Goal: Task Accomplishment & Management: Use online tool/utility

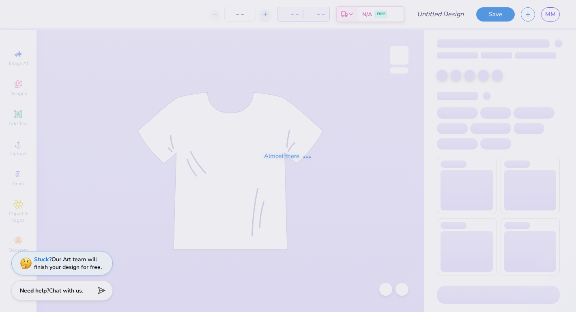
type input "heart shorts"
type input "50"
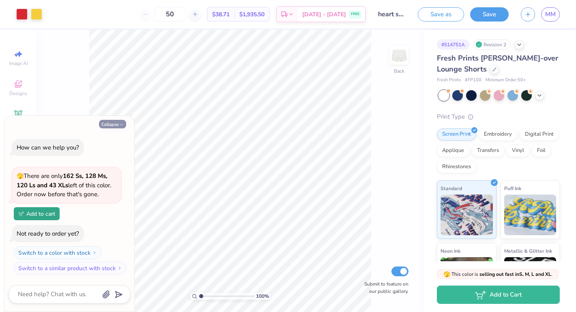
click at [112, 123] on button "Collapse" at bounding box center [112, 124] width 27 height 9
type textarea "x"
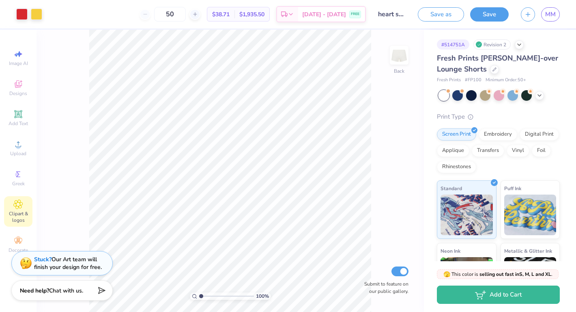
click at [18, 207] on icon at bounding box center [18, 204] width 9 height 9
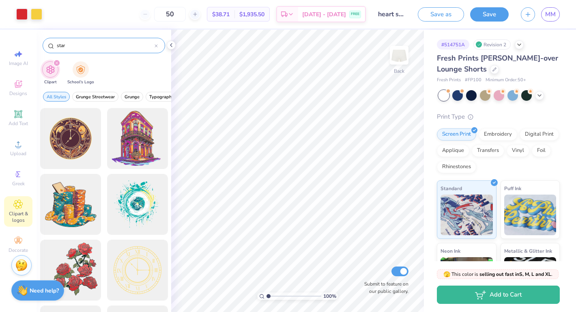
type input "star"
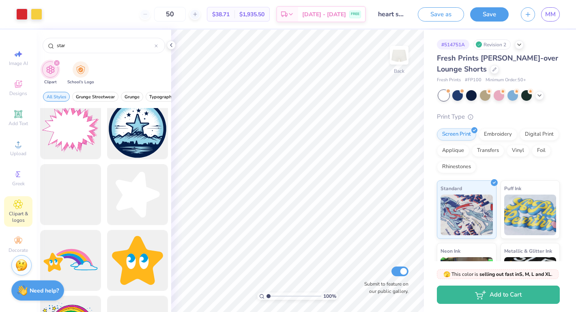
scroll to position [533, 0]
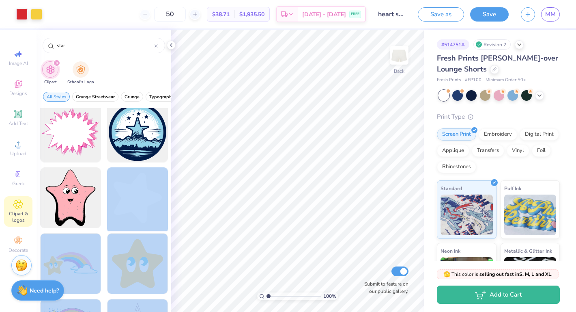
click at [329, 168] on div "Art colors 50 $38.71 Per Item $1,935.50 Total Est. Delivery [DATE] - [DATE] FRE…" at bounding box center [288, 156] width 576 height 312
click at [149, 191] on div at bounding box center [137, 197] width 67 height 67
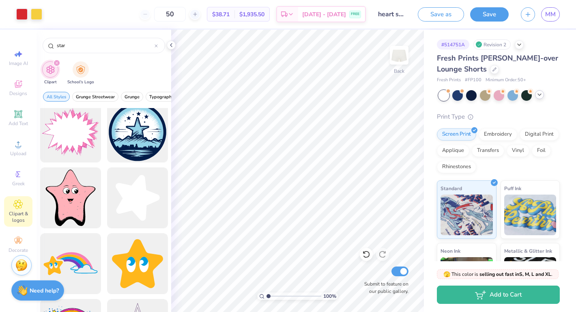
click at [540, 99] on div at bounding box center [499, 95] width 121 height 11
click at [541, 97] on icon at bounding box center [540, 94] width 6 height 6
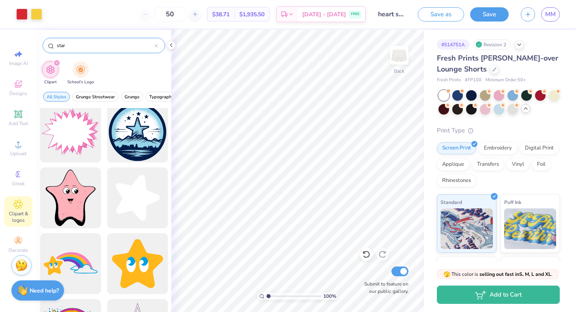
click at [157, 44] on icon at bounding box center [156, 45] width 3 height 3
click at [171, 47] on icon at bounding box center [171, 45] width 6 height 6
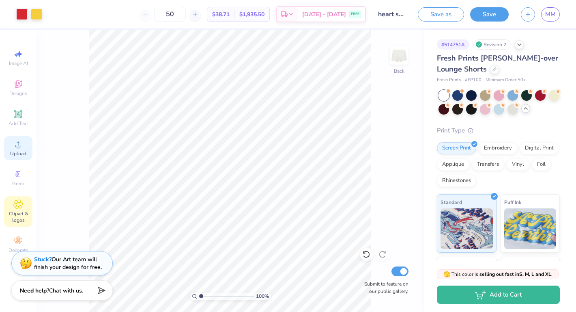
click at [21, 141] on icon at bounding box center [18, 144] width 10 height 10
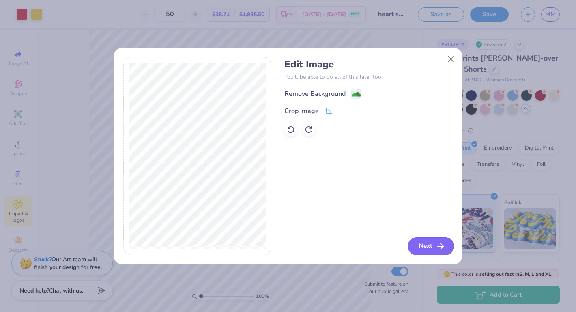
click at [432, 239] on button "Next" at bounding box center [431, 246] width 47 height 18
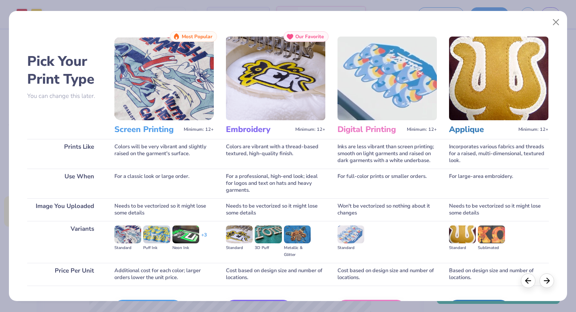
scroll to position [52, 0]
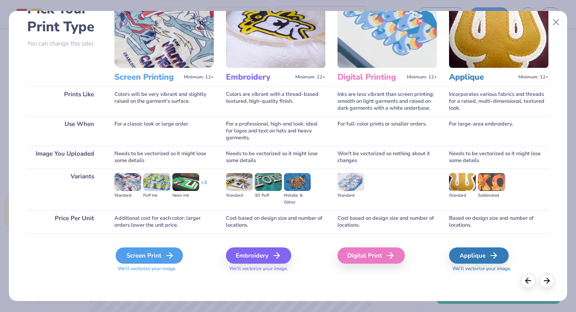
click at [162, 259] on div "Screen Print" at bounding box center [149, 255] width 67 height 16
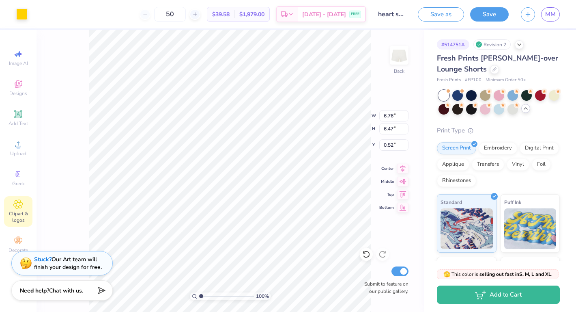
type input "1.00"
type input "0.96"
type input "2.31"
type input "6.00"
type input "4.17"
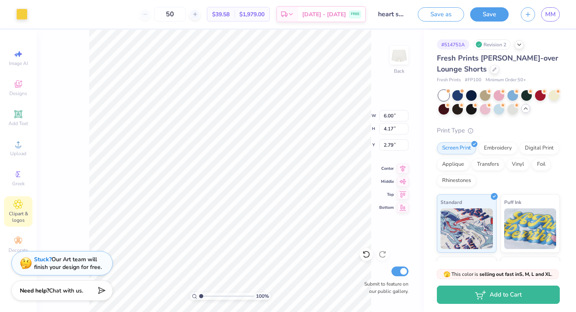
type input "2.65"
type input "4.67"
type input "0.98"
type input "1.00"
type input "4.71"
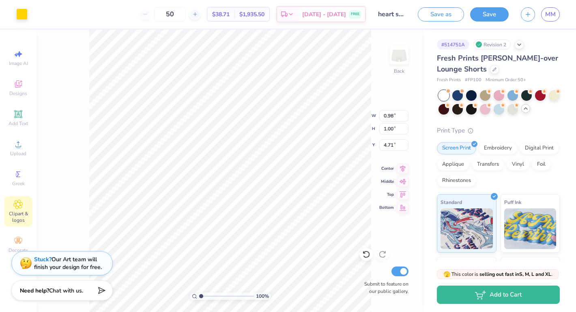
type input "1.00"
type input "0.96"
type input "3.90"
type input "0.97"
type input "1.00"
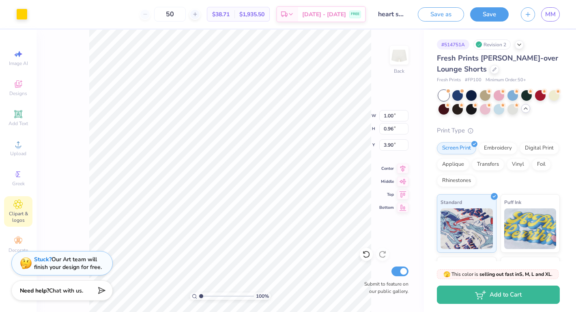
type input "3.91"
type input "1.57"
type input "1.60"
type input "4.65"
type input "1.53"
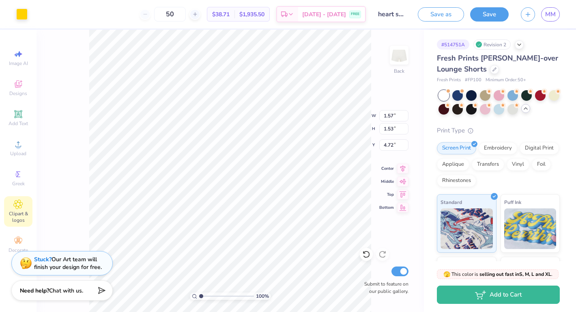
type input "1.60"
type input "2.95"
type input "3.04"
type input "6.11"
type input "0.71"
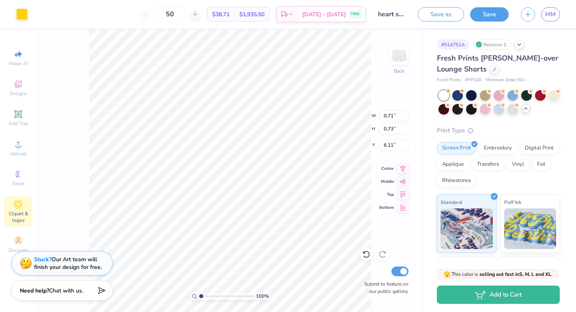
type input "0.73"
type input "5.85"
type input "0.73"
type input "0.70"
type input "5.51"
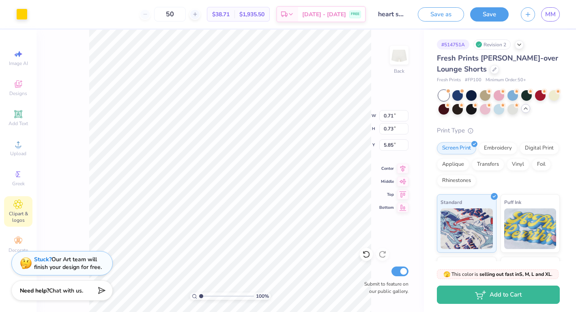
type input "5.86"
type input "6.29"
type input "0.72"
type input "0.73"
type input "6.24"
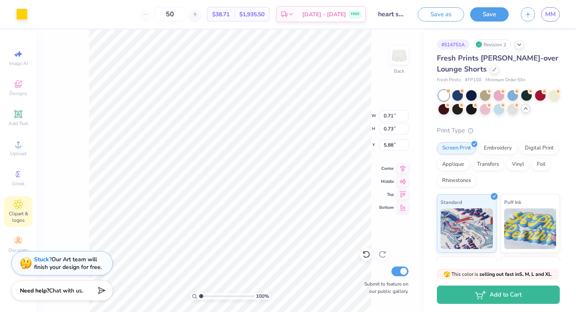
type input "5.87"
type input "5.16"
type input "0.71"
type input "0.73"
type input "4.79"
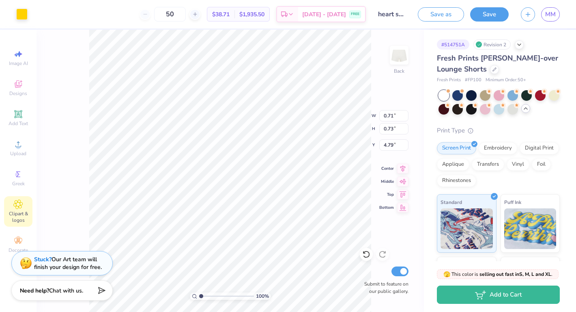
type input "0.70"
type input "3.63"
type input "0.73"
type input "0.71"
type input "3.04"
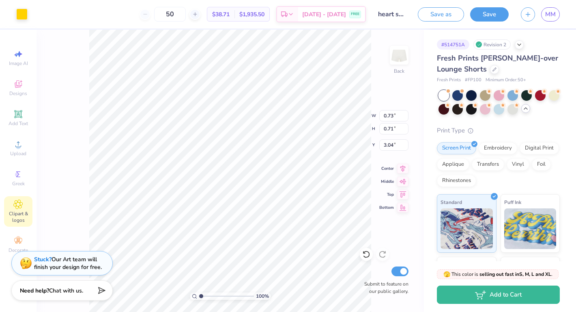
type input "4.20"
type input "0.72"
type input "0.73"
type input "6.27"
type input "0.73"
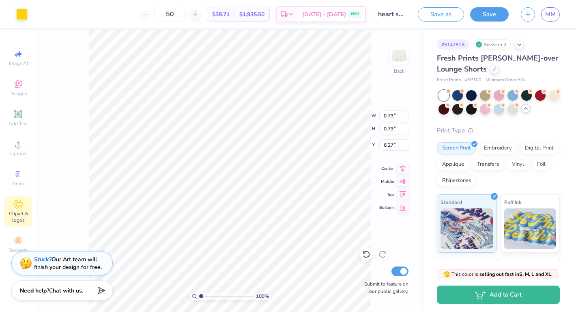
type input "0.71"
type input "5.27"
type input "0.70"
type input "0.73"
type input "5.31"
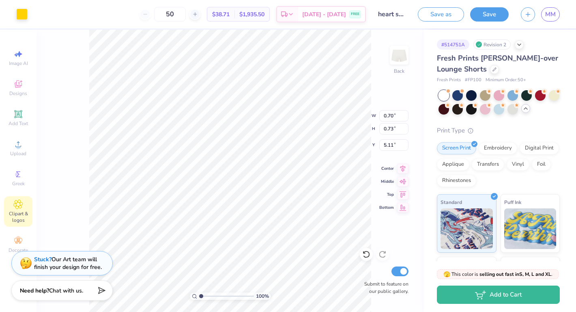
type input "5.34"
type input "0.75"
type input "1.40"
type input "1.36"
type input "0.88"
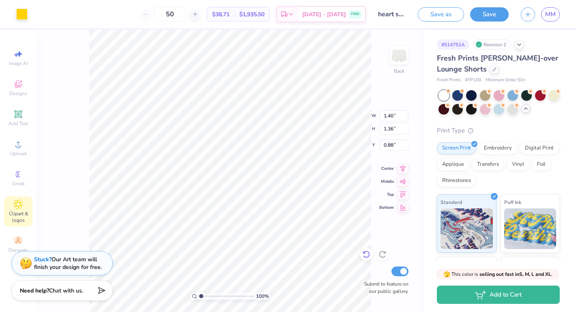
type input "4.95"
type input "1.39"
type input "4.74"
type input "1.22"
type input "1.19"
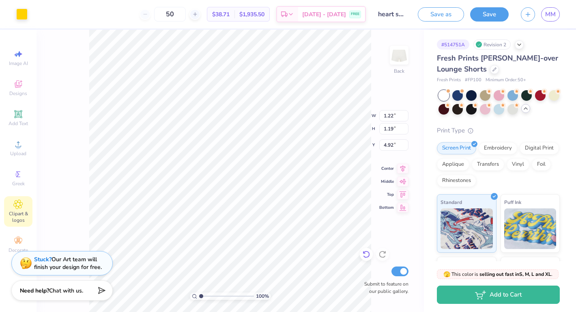
type input "5.03"
type input "3.49"
type input "1.19"
type input "1.22"
type input "3.75"
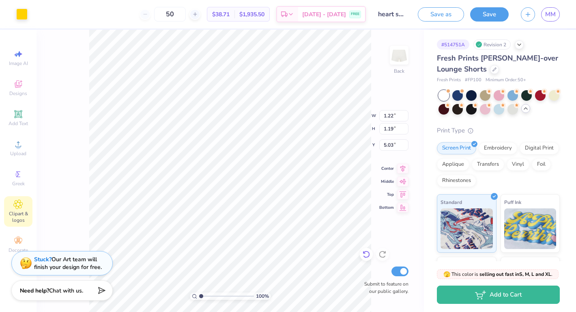
type input "1.19"
type input "1.22"
type input "3.75"
type input "2.32"
type input "3.38"
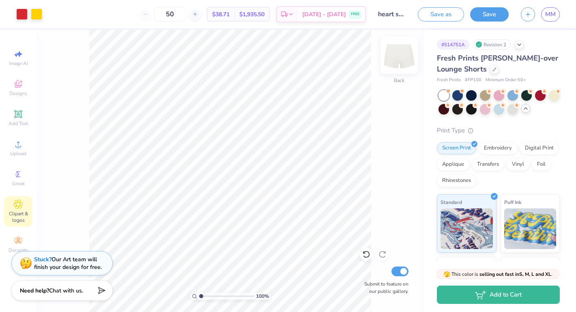
click at [397, 69] on img at bounding box center [399, 55] width 32 height 32
click at [397, 62] on img at bounding box center [399, 55] width 32 height 32
type input "5.78"
type input "5.35"
type input "1.22"
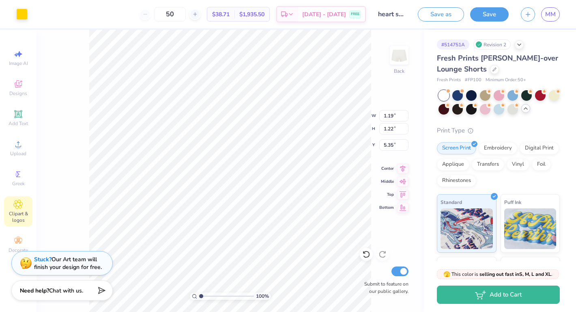
type input "1.19"
type input "4.76"
type input "0.76"
type input "1.22"
type input "1.19"
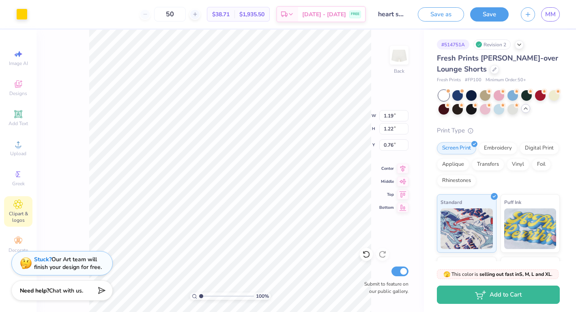
type input "4.76"
type input "1.19"
type input "1.22"
type input "1.49"
type input "1.78"
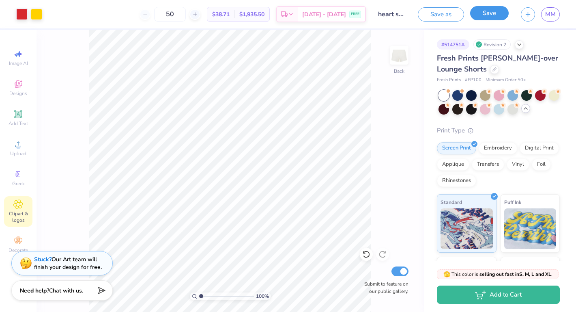
click at [494, 10] on button "Save" at bounding box center [489, 13] width 39 height 14
